Goal: Check status: Check status

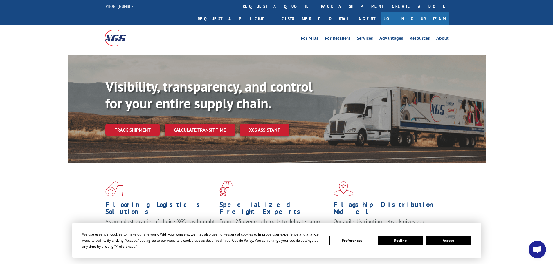
click at [452, 240] on button "Accept" at bounding box center [448, 241] width 45 height 10
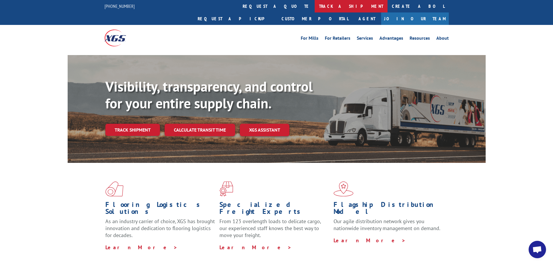
click at [315, 6] on link "track a shipment" at bounding box center [351, 6] width 73 height 12
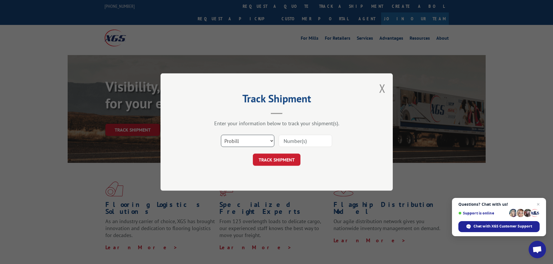
click at [237, 140] on select "Select category... Probill BOL PO" at bounding box center [247, 141] width 53 height 12
select select "bol"
click at [221, 135] on select "Select category... Probill BOL PO" at bounding box center [247, 141] width 53 height 12
paste input "7026977"
type input "7026977"
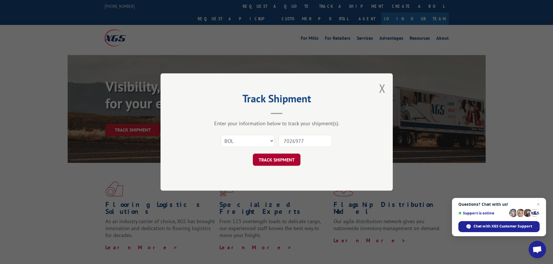
click at [298, 161] on button "TRACK SHIPMENT" at bounding box center [277, 160] width 48 height 12
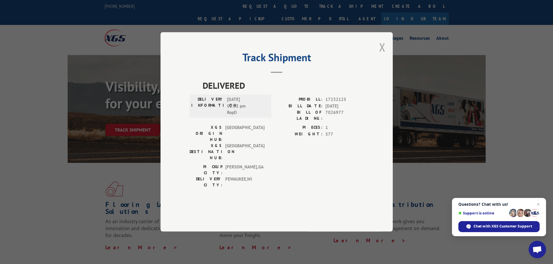
click at [384, 55] on button "Close modal" at bounding box center [382, 46] width 6 height 15
